Goal: Find specific page/section: Find specific page/section

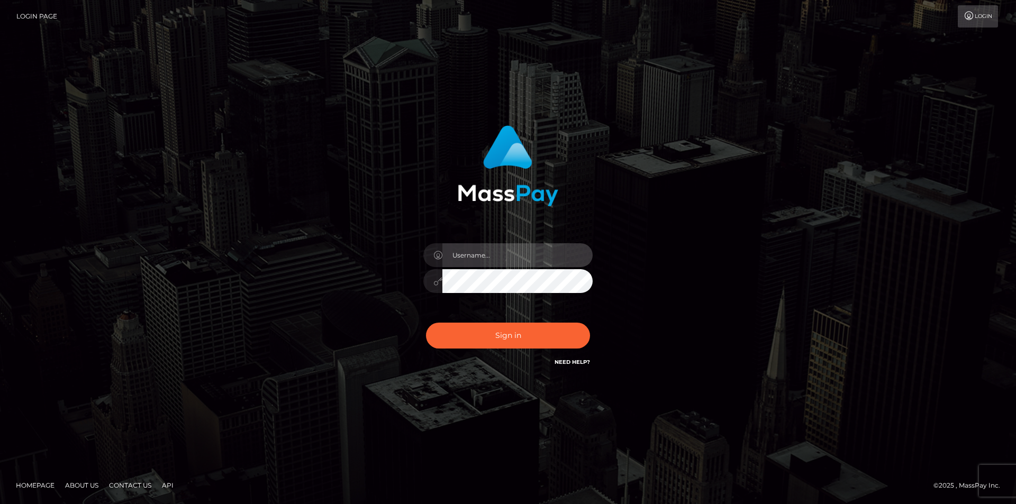
click at [499, 252] on input "text" at bounding box center [517, 255] width 150 height 24
type input "[EMAIL_ADDRESS][DOMAIN_NAME]"
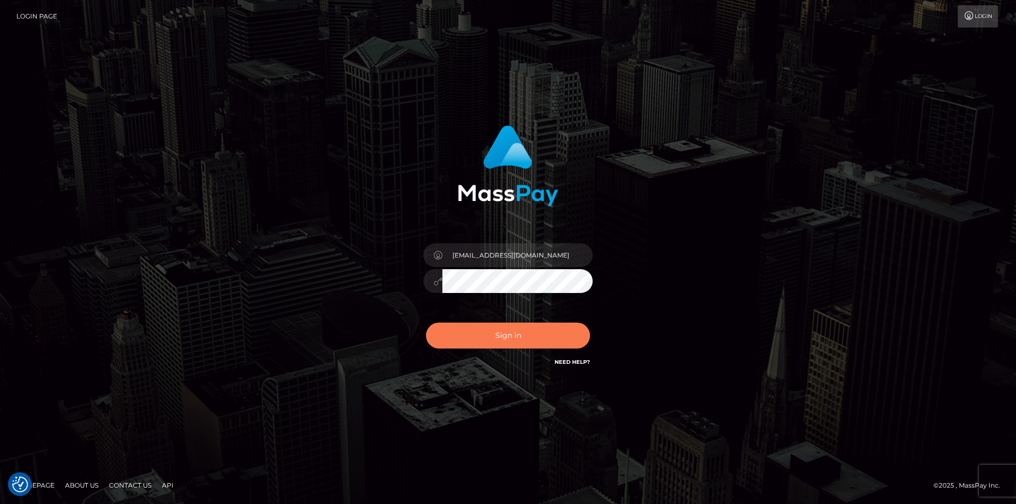
click at [488, 340] on button "Sign in" at bounding box center [508, 336] width 164 height 26
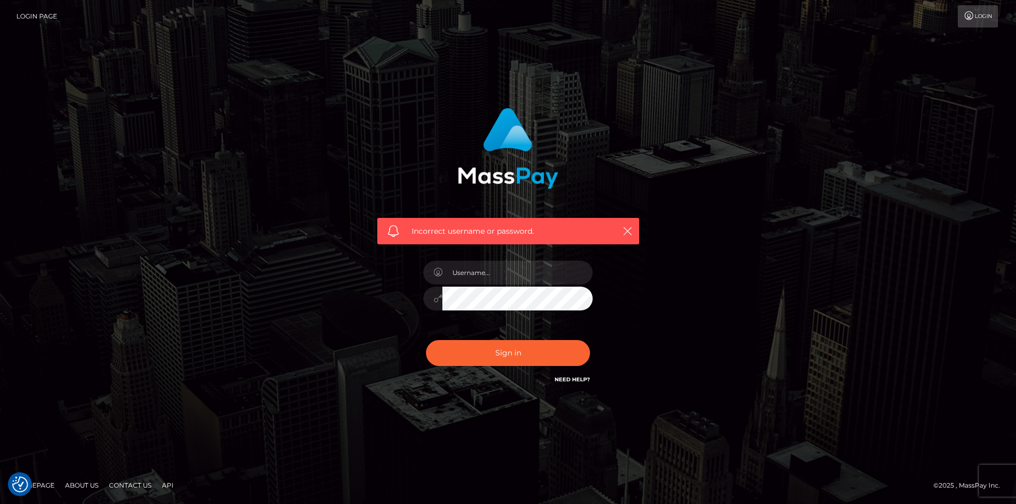
click at [575, 385] on div "Need Help?" at bounding box center [572, 381] width 35 height 13
click at [573, 378] on link "Need Help?" at bounding box center [572, 379] width 35 height 7
